Goal: Entertainment & Leisure: Consume media (video, audio)

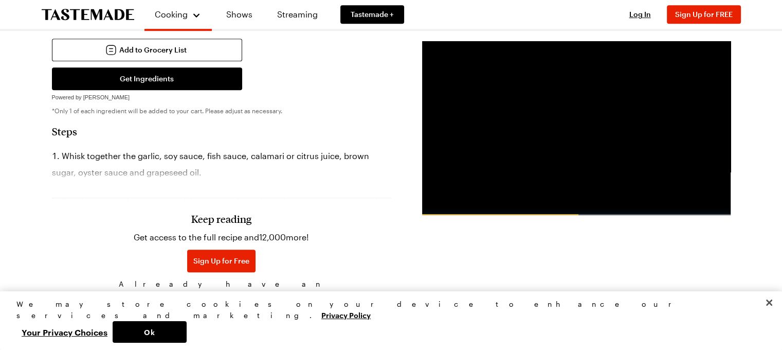
scroll to position [604, 0]
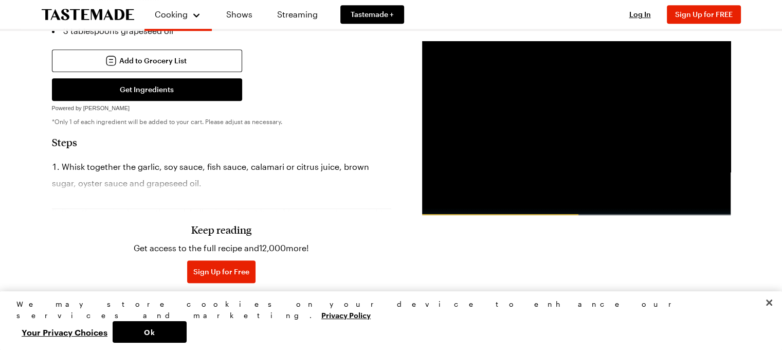
drag, startPoint x: 787, startPoint y: 37, endPoint x: 789, endPoint y: 155, distance: 118.3
click at [781, 155] on html "Cooking Shows Streaming Tastemade + Log In Sign Up Log In Sign Up for FREE Sear…" at bounding box center [391, 270] width 782 height 1748
click at [239, 301] on span "Log In" at bounding box center [228, 306] width 22 height 10
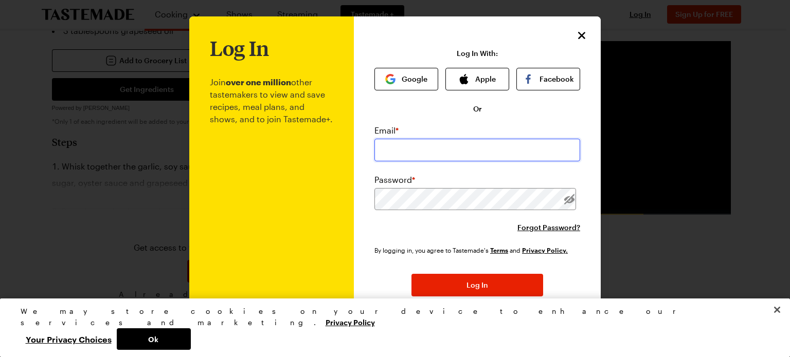
click at [469, 152] on input "email" at bounding box center [477, 150] width 206 height 23
type input "[EMAIL_ADDRESS][PERSON_NAME][DOMAIN_NAME]"
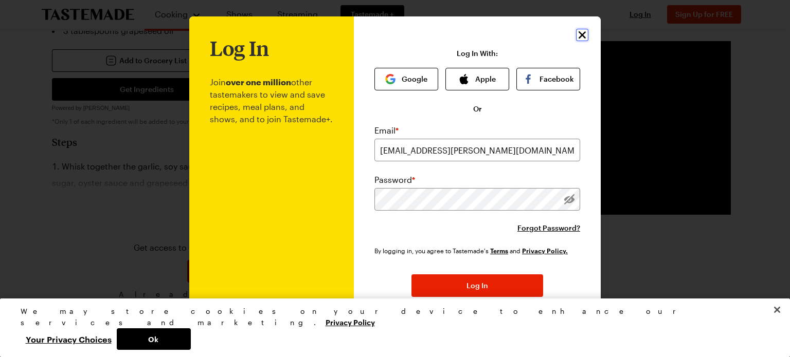
click at [579, 33] on icon "Close" at bounding box center [581, 34] width 7 height 7
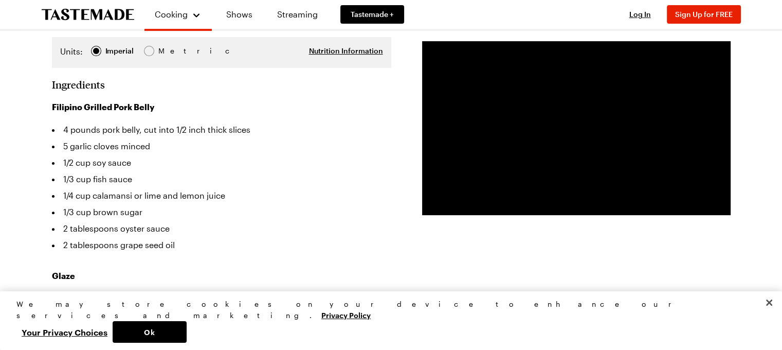
scroll to position [285, 0]
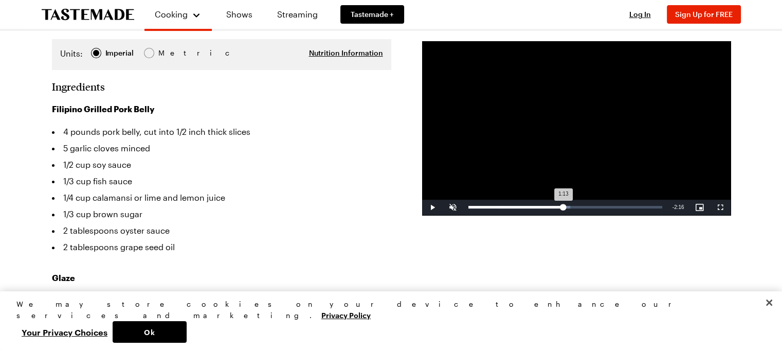
click at [562, 207] on div "Loaded : 52.67% 2:10 1:13" at bounding box center [565, 207] width 194 height 3
click at [600, 205] on div "Loaded : 60.19% 3:01 2:13" at bounding box center [565, 206] width 204 height 15
click at [613, 206] on div "Loaded : 93.89% 3:19 3:19" at bounding box center [565, 207] width 194 height 3
click at [627, 206] on div "3:36" at bounding box center [627, 207] width 1 height 3
click at [641, 206] on div "Progress Bar" at bounding box center [631, 207] width 62 height 3
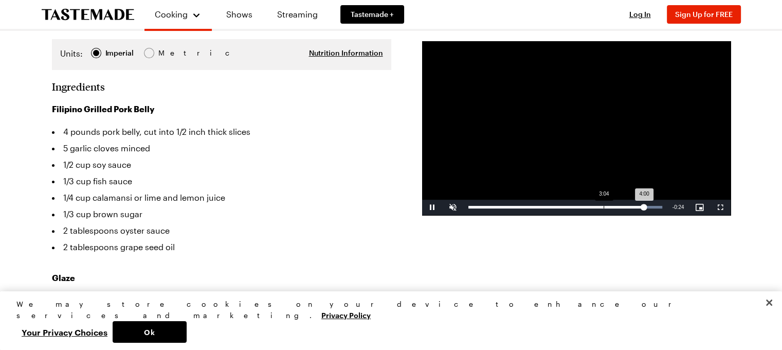
click at [604, 206] on div "3:04" at bounding box center [604, 207] width 1 height 3
click at [583, 207] on div "2:37" at bounding box center [536, 207] width 136 height 3
click at [574, 207] on div "2:39" at bounding box center [526, 207] width 117 height 3
click at [574, 207] on div "2:24" at bounding box center [521, 207] width 106 height 3
click at [569, 207] on div "2:32" at bounding box center [524, 207] width 112 height 3
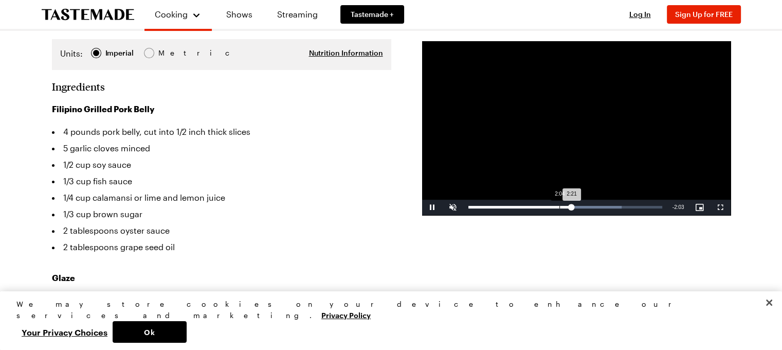
click at [559, 207] on div "Loaded : 79.25% 2:04 2:21" at bounding box center [565, 207] width 194 height 3
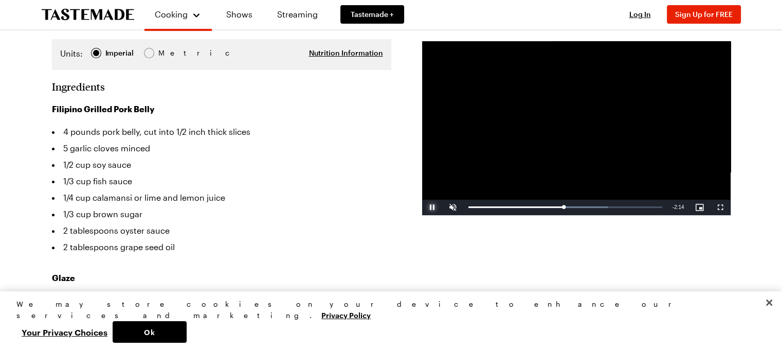
click at [433, 207] on span "Video Player" at bounding box center [432, 207] width 21 height 0
